Goal: Check status: Check status

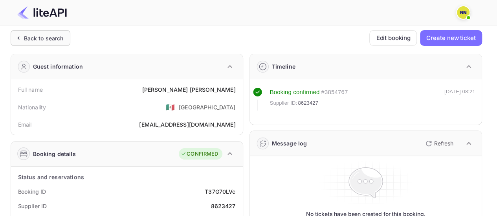
click at [36, 38] on div "Back to search" at bounding box center [44, 38] width 40 height 8
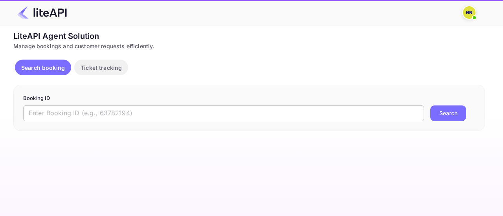
drag, startPoint x: 102, startPoint y: 108, endPoint x: 112, endPoint y: 108, distance: 9.4
click at [102, 108] on input "text" at bounding box center [223, 114] width 401 height 16
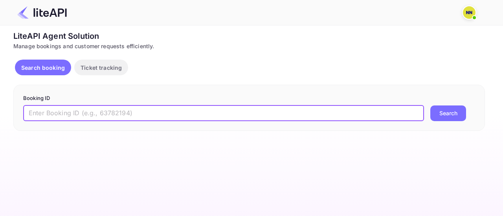
paste input "8741828"
type input "8741828"
click at [460, 110] on button "Search" at bounding box center [448, 114] width 36 height 16
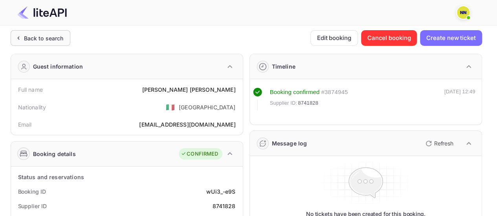
click at [50, 41] on div "Back to search" at bounding box center [44, 38] width 40 height 8
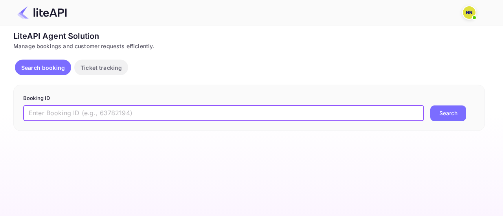
click at [155, 111] on input "text" at bounding box center [223, 114] width 401 height 16
paste input "8751437"
type input "8751437"
click at [442, 114] on button "Search" at bounding box center [448, 114] width 36 height 16
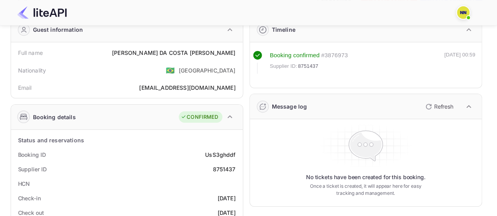
scroll to position [79, 0]
